Goal: Book appointment/travel/reservation

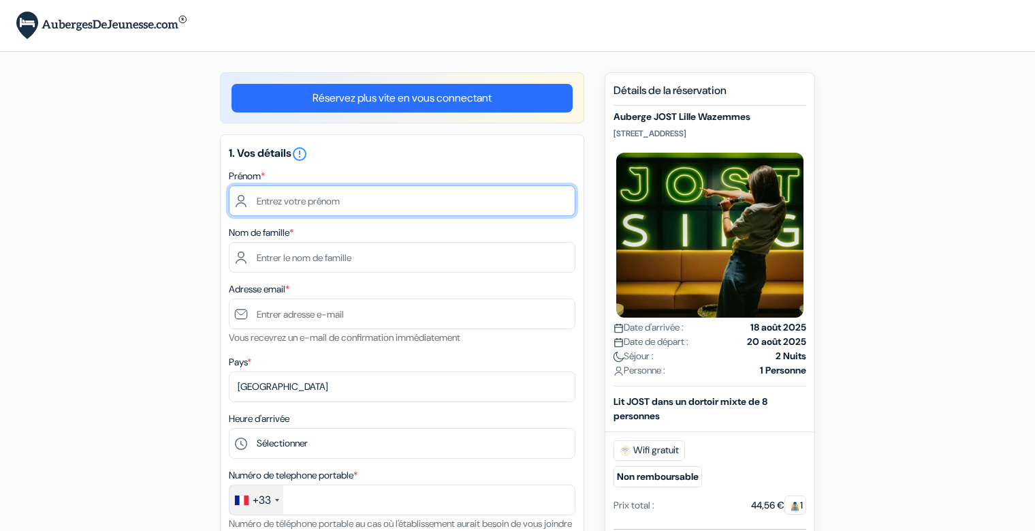
click at [311, 200] on input "text" at bounding box center [402, 200] width 347 height 31
type input "[PERSON_NAME]"
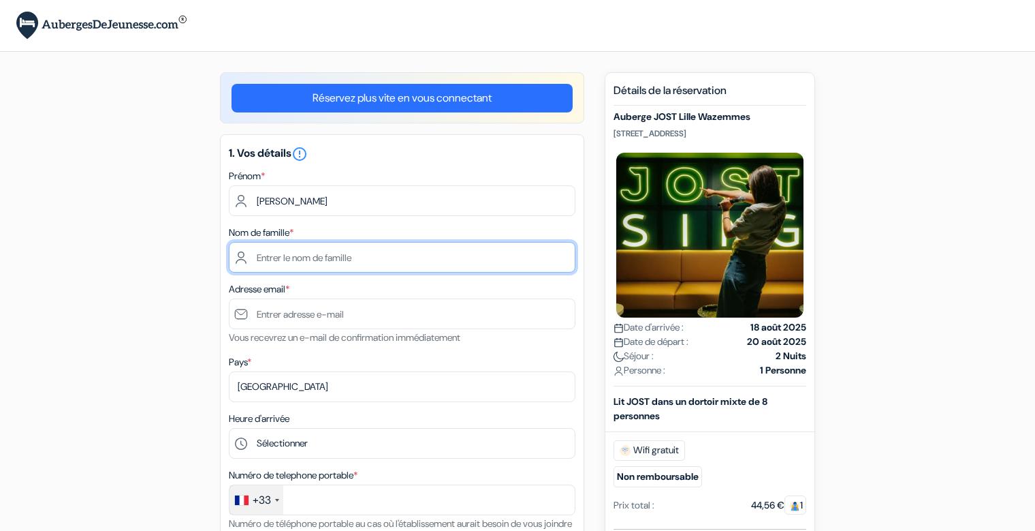
type input "lecerf"
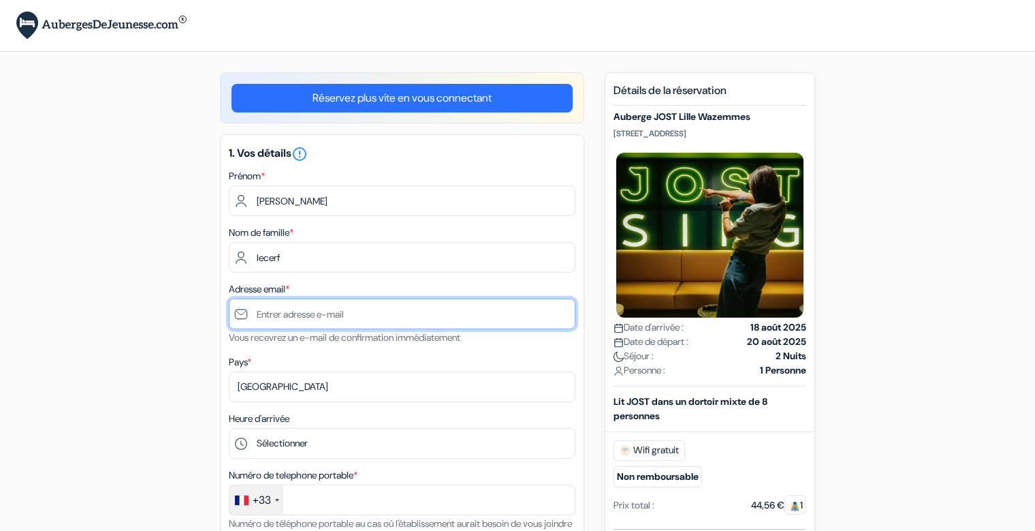
type input "[EMAIL_ADDRESS][DOMAIN_NAME]"
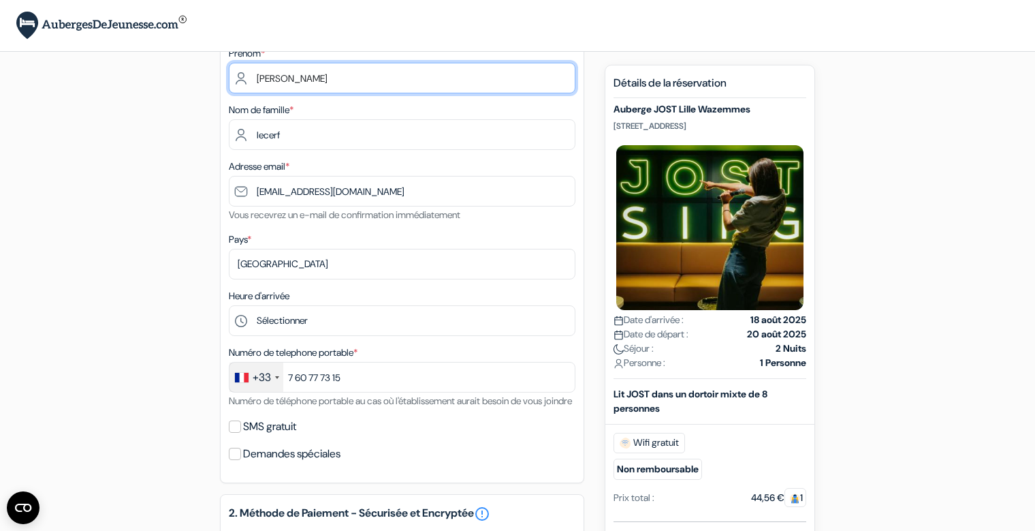
scroll to position [123, 0]
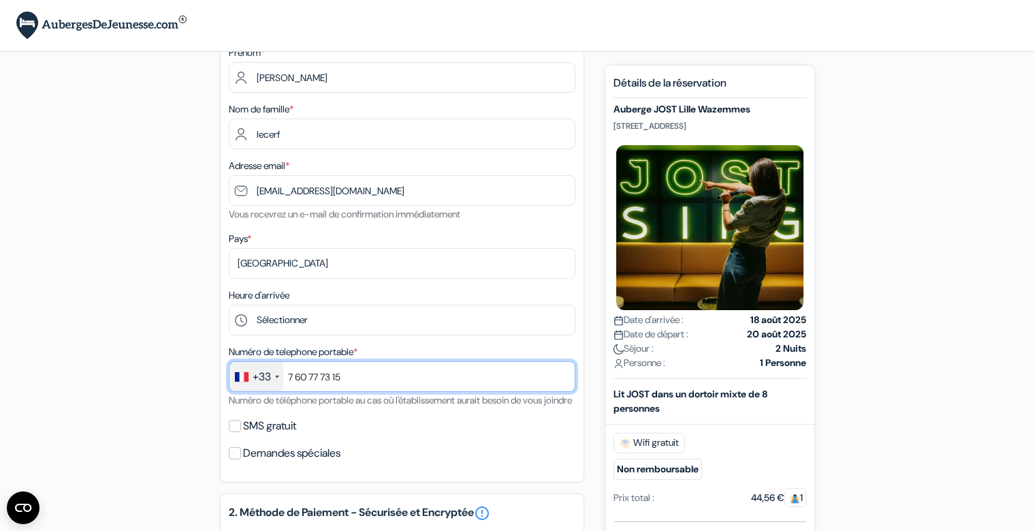
click at [334, 378] on input "7 60 77 73 15" at bounding box center [402, 376] width 347 height 31
click at [349, 378] on input "7 60 77 73 15" at bounding box center [402, 376] width 347 height 31
click at [291, 379] on input "468098381" at bounding box center [402, 376] width 347 height 31
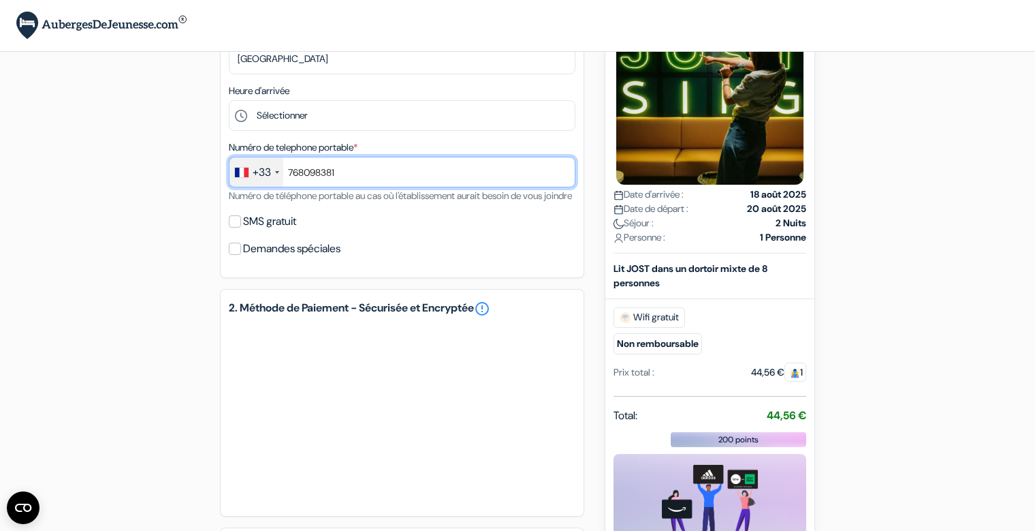
scroll to position [344, 0]
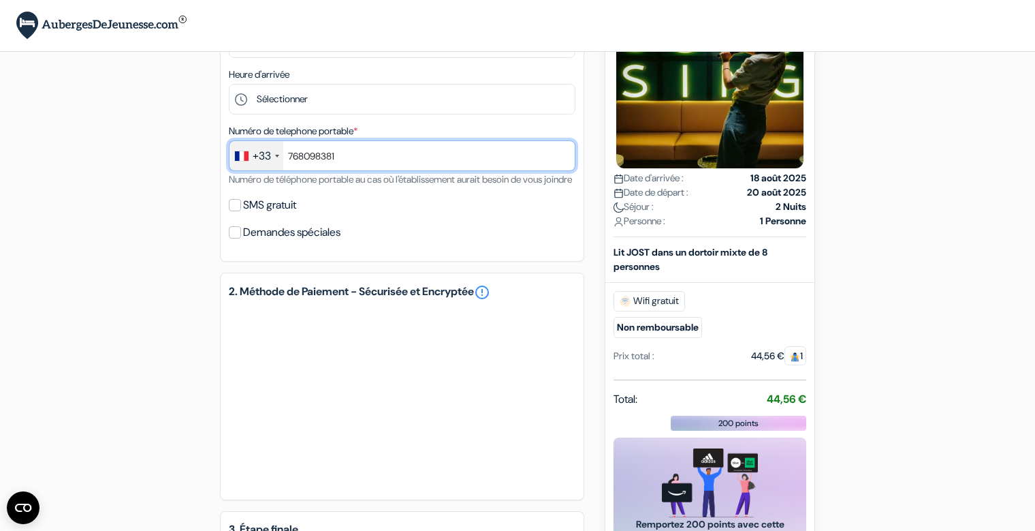
type input "768098381"
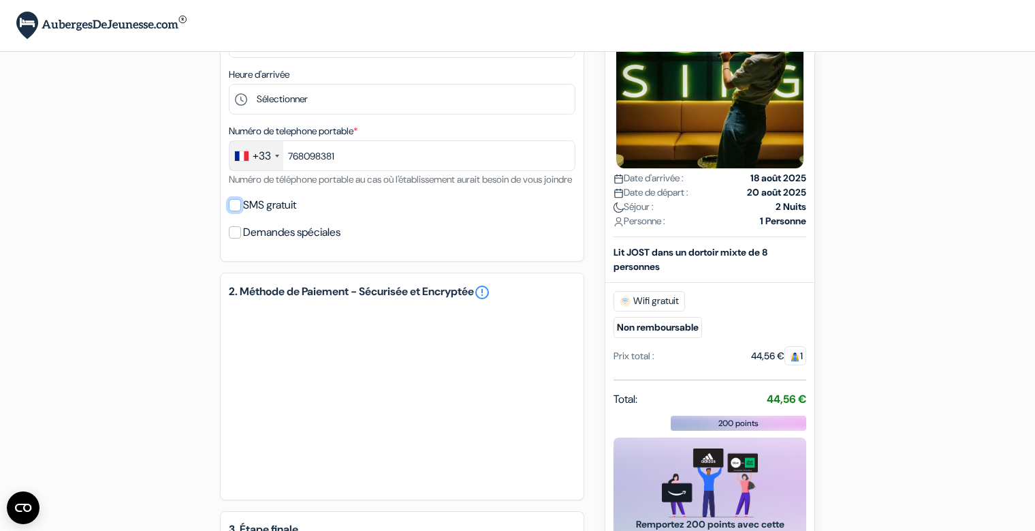
click at [236, 211] on input "SMS gratuit" at bounding box center [235, 205] width 12 height 12
checkbox input "true"
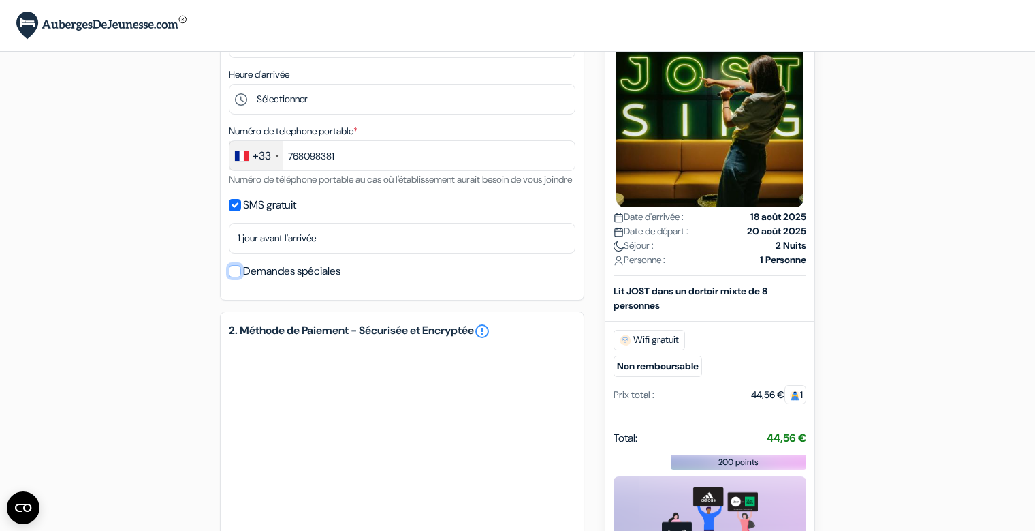
click at [234, 277] on input "Demandes spéciales" at bounding box center [235, 271] width 12 height 12
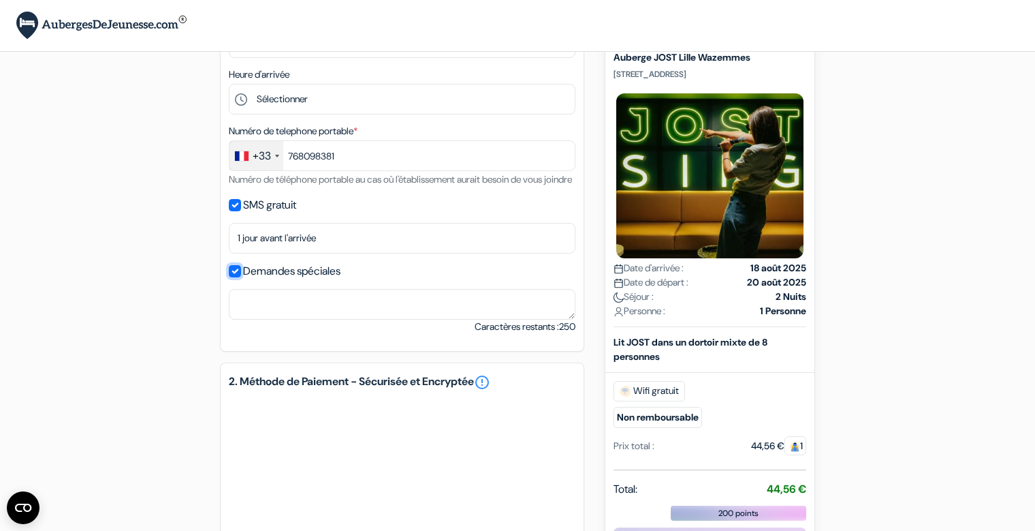
click at [234, 277] on input "Demandes spéciales" at bounding box center [235, 271] width 12 height 12
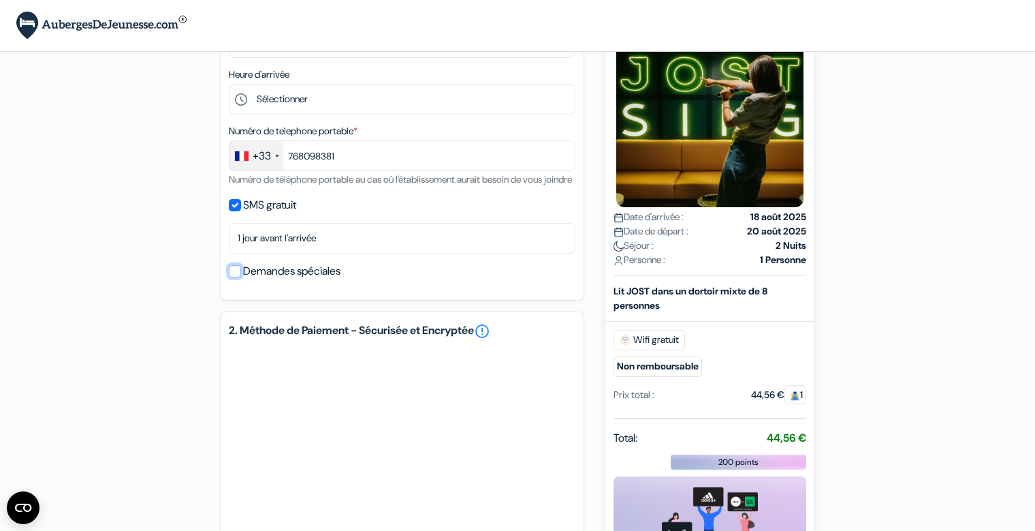
click at [234, 277] on input "Demandes spéciales" at bounding box center [235, 271] width 12 height 12
checkbox input "true"
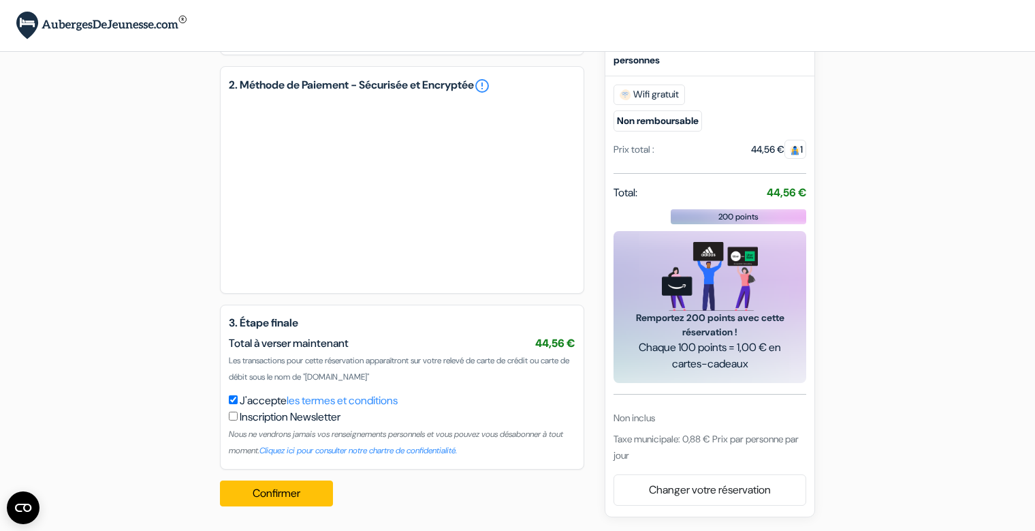
scroll to position [657, 0]
click at [234, 415] on input "checkbox" at bounding box center [233, 415] width 9 height 9
checkbox input "true"
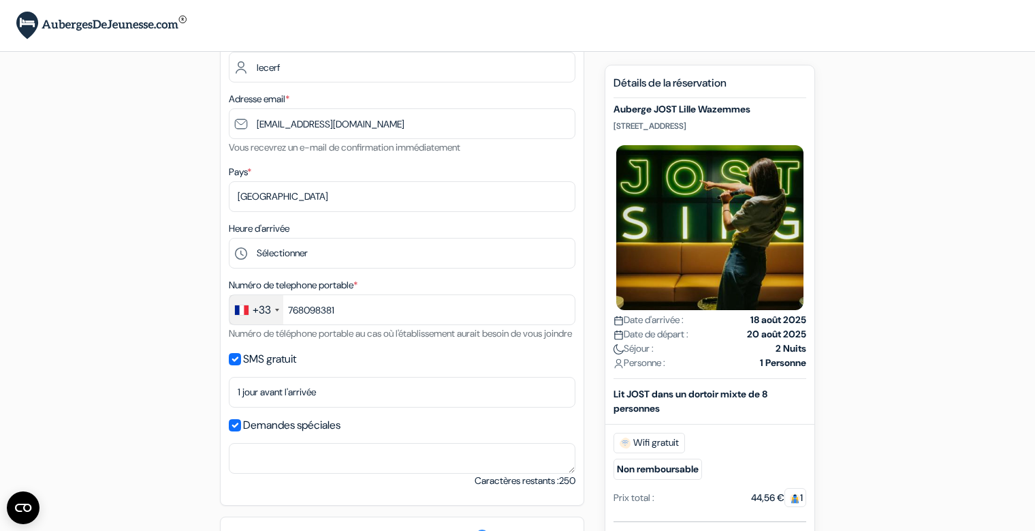
scroll to position [185, 0]
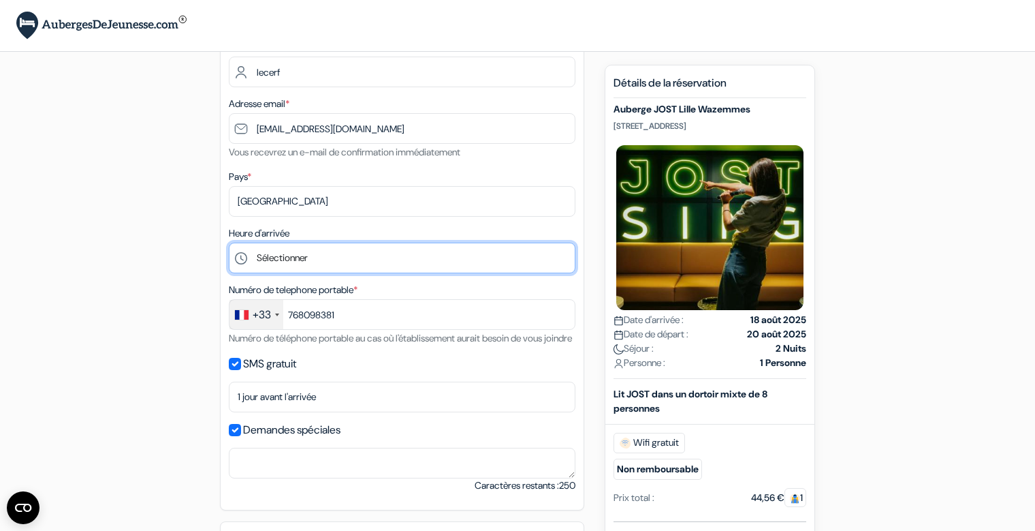
click at [280, 254] on select "Sélectionner 1:00 2:00 3:00 4:00 5:00 6:00 7:00 8:00 9:00 10:00 11:00 12:00 13:…" at bounding box center [402, 257] width 347 height 31
select select "15"
click at [229, 242] on select "Sélectionner 1:00 2:00 3:00 4:00 5:00 6:00 7:00 8:00 9:00 10:00 11:00 12:00 13:…" at bounding box center [402, 257] width 347 height 31
